Goal: Navigation & Orientation: Understand site structure

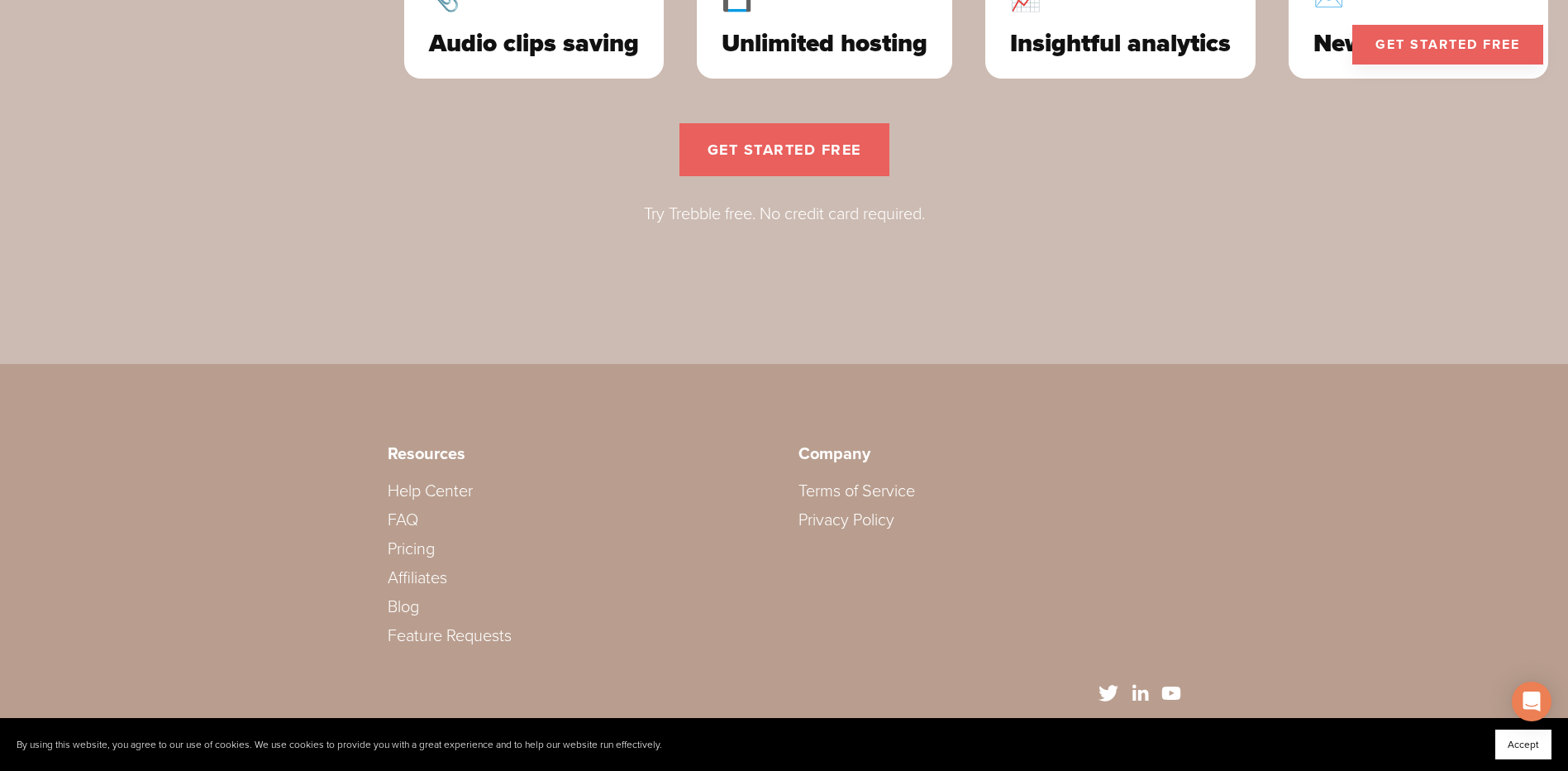
scroll to position [5057, 0]
